Goal: Transaction & Acquisition: Download file/media

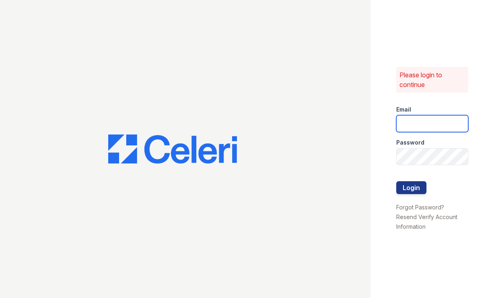
click at [417, 123] on input "email" at bounding box center [432, 123] width 72 height 17
type input "astonpark@nmresidential.com"
click at [406, 188] on button "Login" at bounding box center [411, 187] width 30 height 13
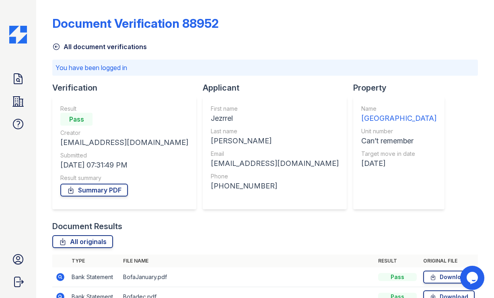
click at [14, 31] on img at bounding box center [18, 35] width 18 height 18
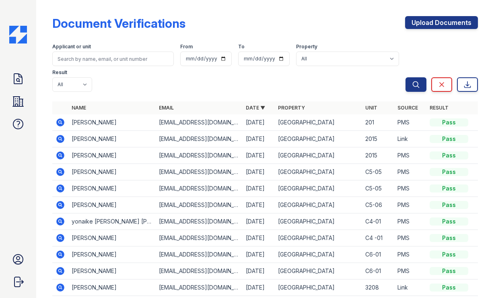
click at [59, 137] on icon at bounding box center [60, 138] width 2 height 2
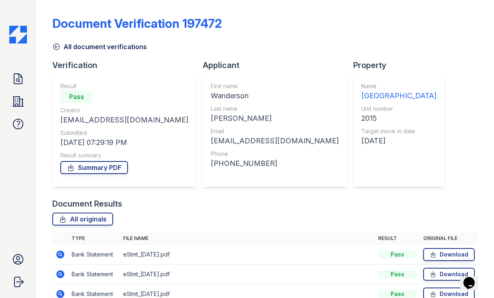
scroll to position [78, 0]
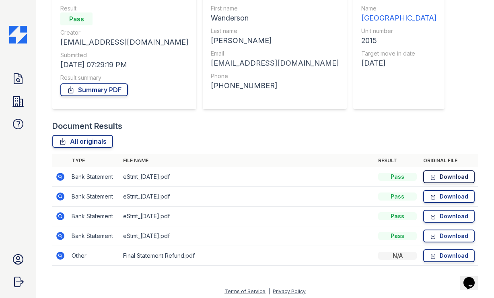
click at [456, 173] on link "Download" at bounding box center [449, 176] width 52 height 13
click at [439, 238] on link "Download" at bounding box center [449, 235] width 52 height 13
click at [437, 215] on icon at bounding box center [433, 216] width 7 height 8
click at [440, 196] on link "Download" at bounding box center [449, 196] width 52 height 13
click at [446, 175] on link "Download" at bounding box center [449, 176] width 52 height 13
